Goal: Task Accomplishment & Management: Manage account settings

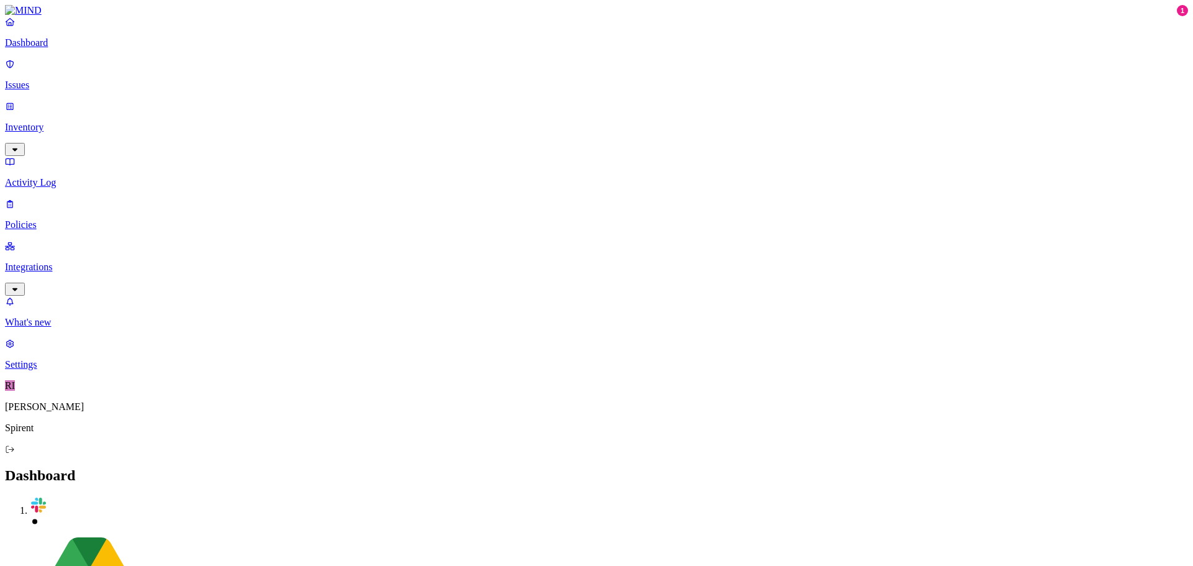
drag, startPoint x: 0, startPoint y: 0, endPoint x: 76, endPoint y: 81, distance: 110.8
click at [76, 81] on p "Issues" at bounding box center [596, 85] width 1183 height 11
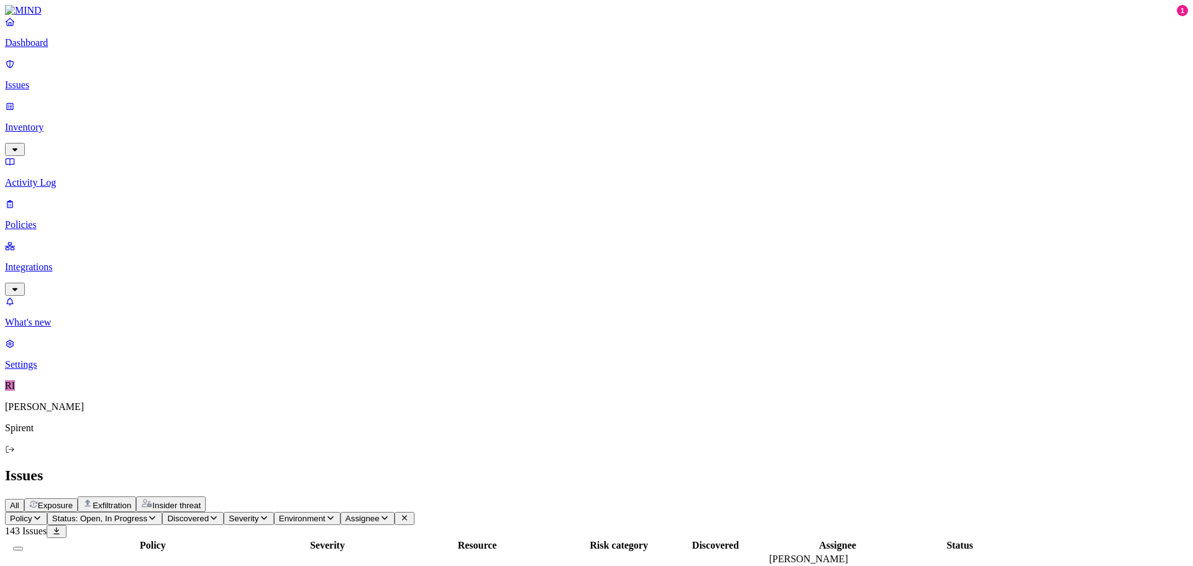
click at [380, 514] on span "Assignee" at bounding box center [363, 518] width 34 height 9
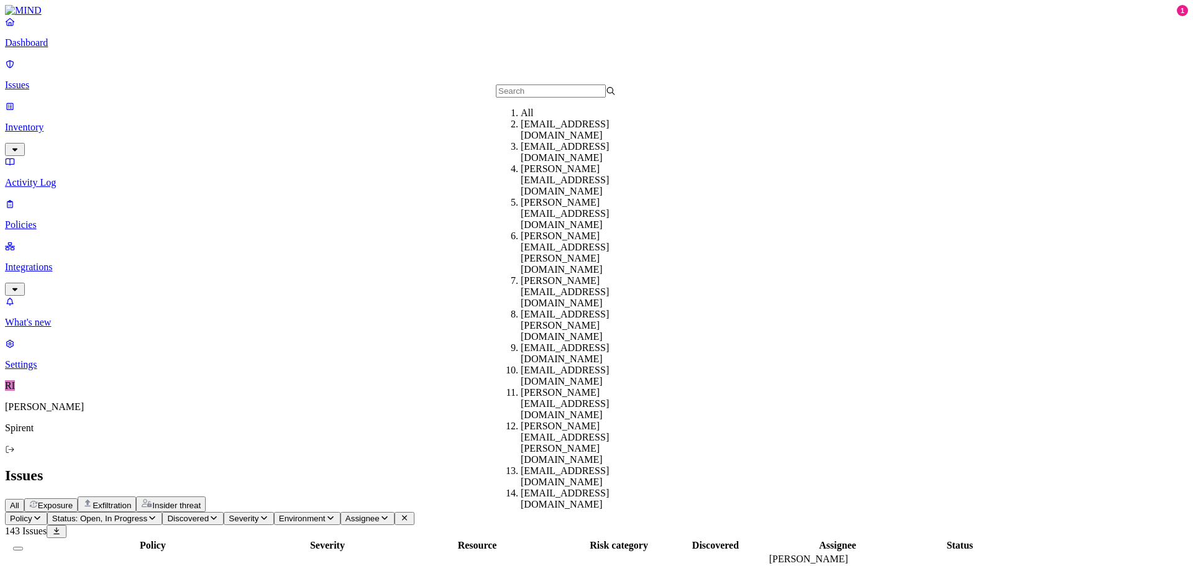
click at [541, 92] on input "text" at bounding box center [551, 91] width 110 height 13
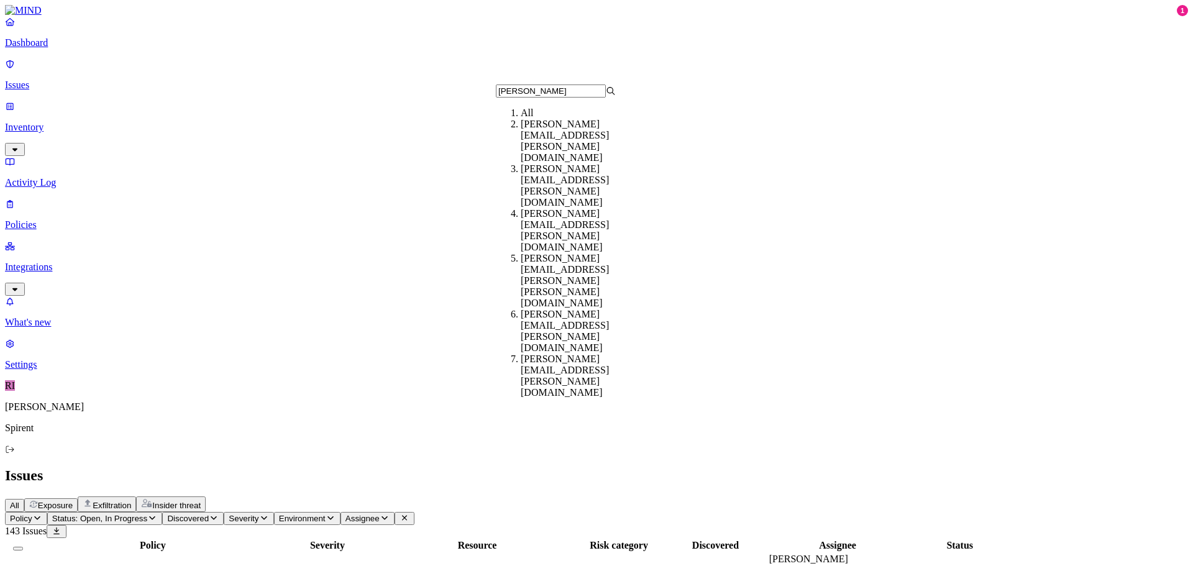
type input "[PERSON_NAME]"
click at [585, 137] on div "[PERSON_NAME][EMAIL_ADDRESS][PERSON_NAME][DOMAIN_NAME]" at bounding box center [581, 141] width 120 height 45
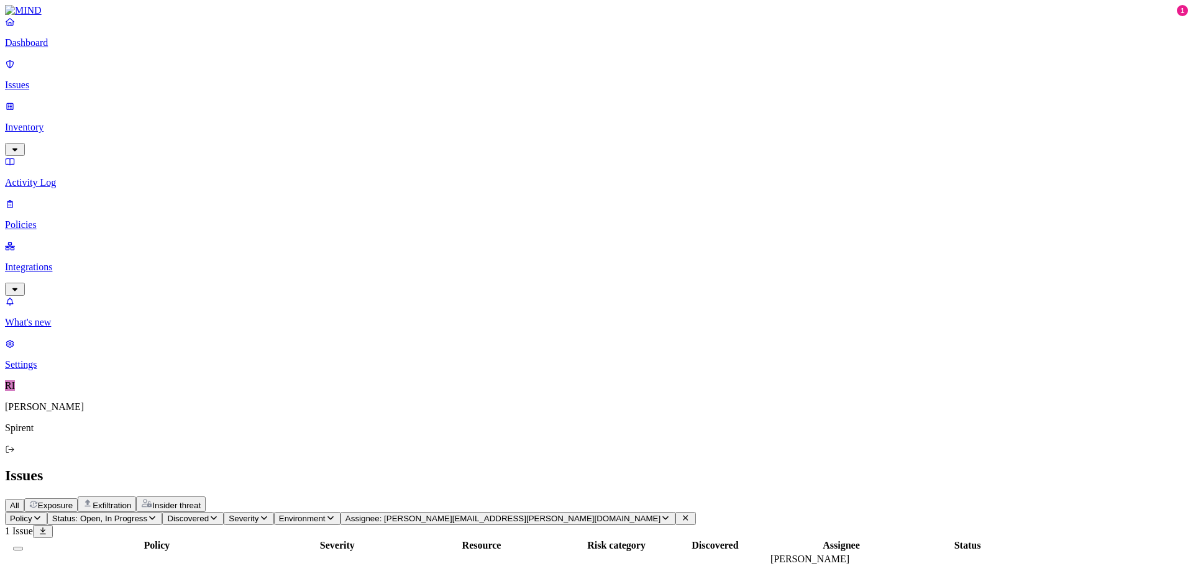
click at [295, 566] on img at bounding box center [290, 575] width 10 height 10
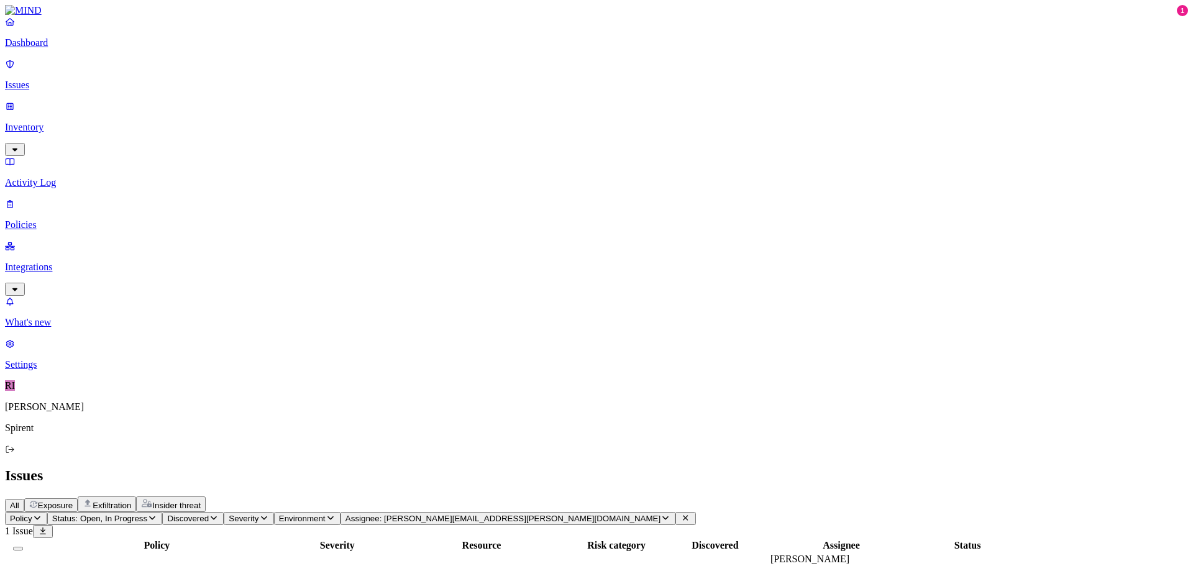
click at [681, 514] on icon at bounding box center [686, 518] width 10 height 8
click at [650, 512] on header "Policy Status: Open, In Progress Discovered Severity Environment Assignee: [PER…" at bounding box center [596, 525] width 1183 height 26
